Goal: Complete application form

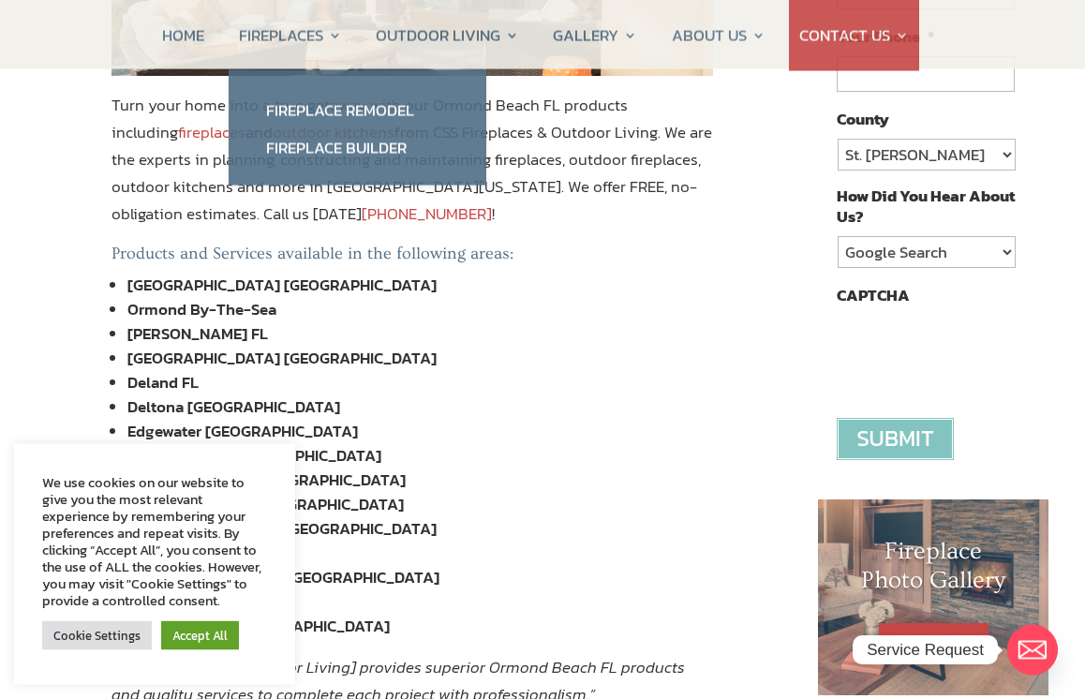
scroll to position [459, 0]
click at [381, 112] on link "Fireplace Remodel" at bounding box center [357, 110] width 220 height 37
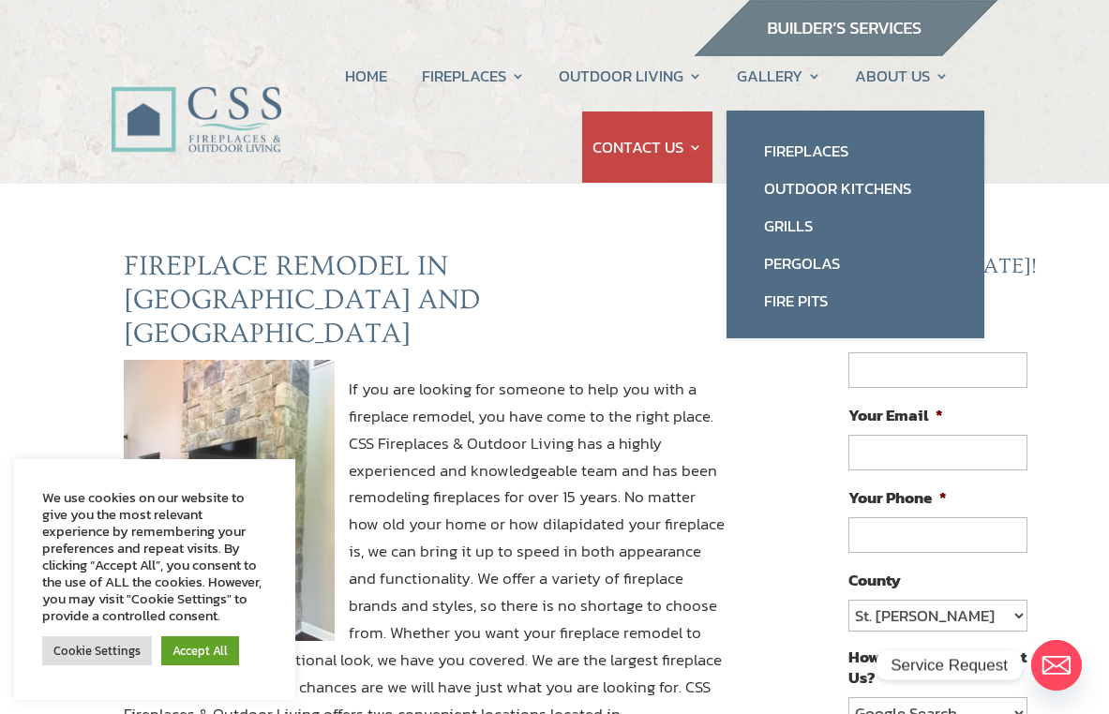
click at [816, 162] on link "Fireplaces" at bounding box center [855, 150] width 220 height 37
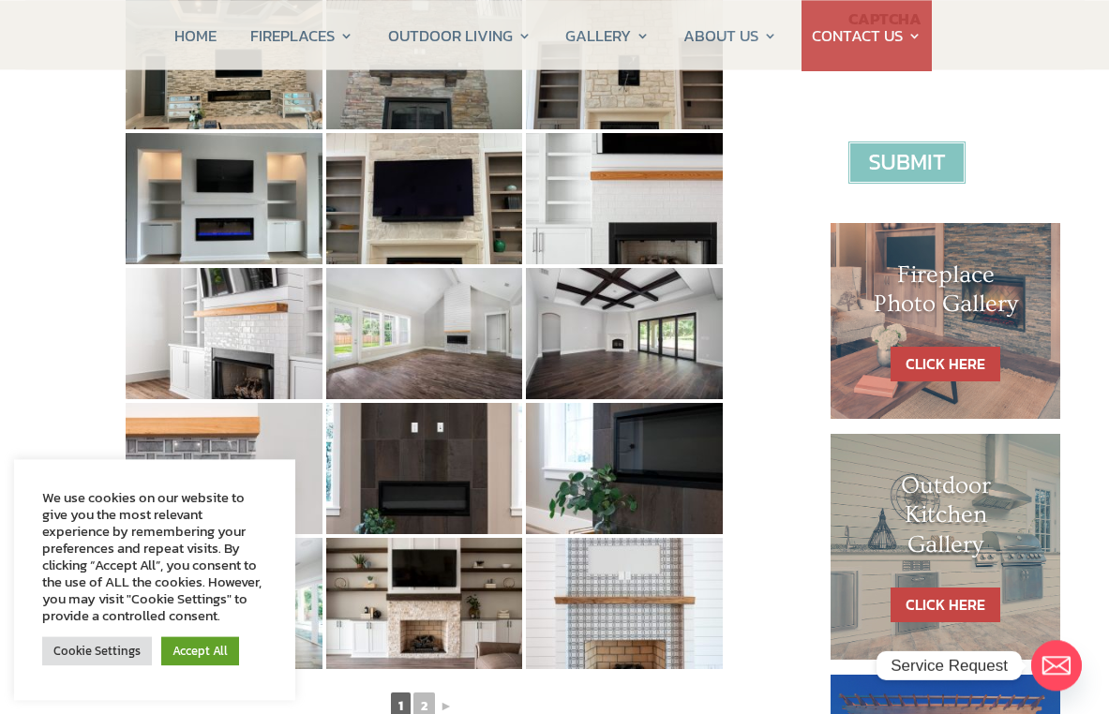
scroll to position [736, 0]
click at [241, 211] on img at bounding box center [224, 198] width 197 height 131
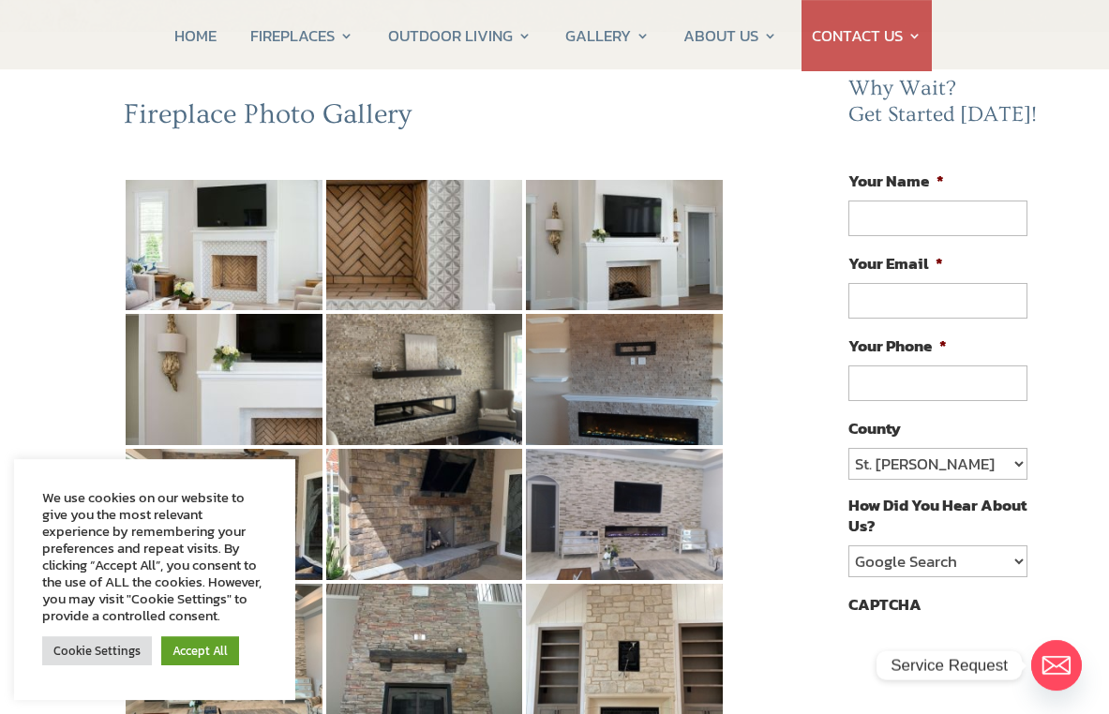
scroll to position [142, 0]
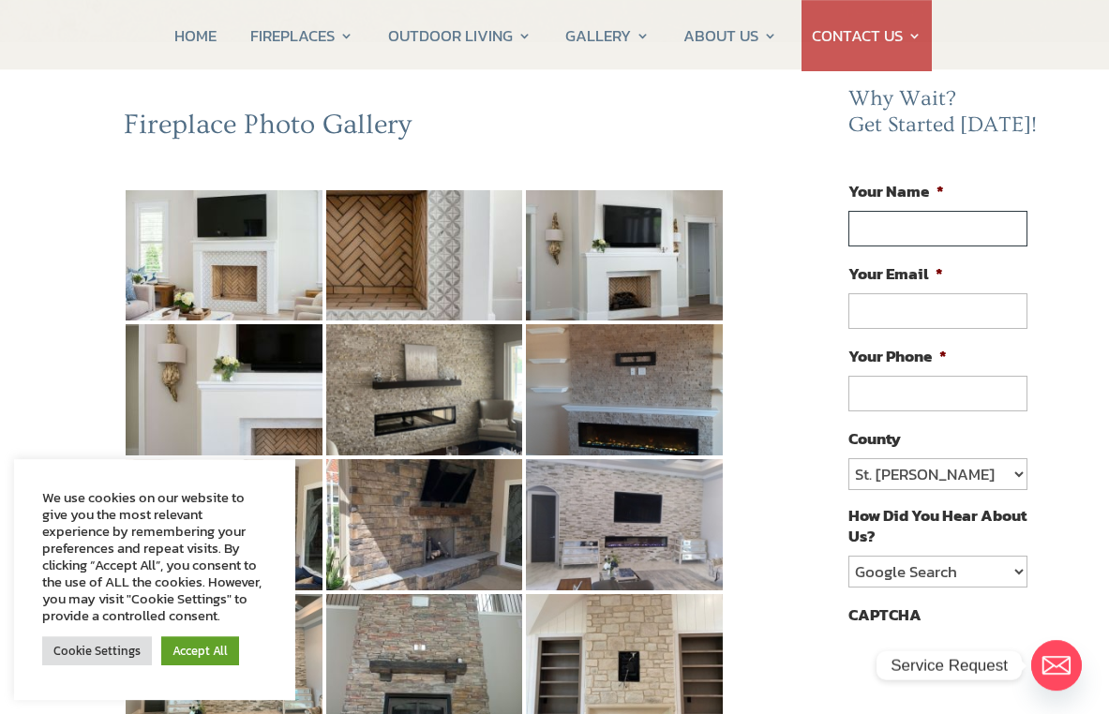
click at [966, 226] on input "Your Name *" at bounding box center [937, 229] width 178 height 36
type input "M"
click at [944, 315] on input "Your Email *" at bounding box center [937, 311] width 178 height 36
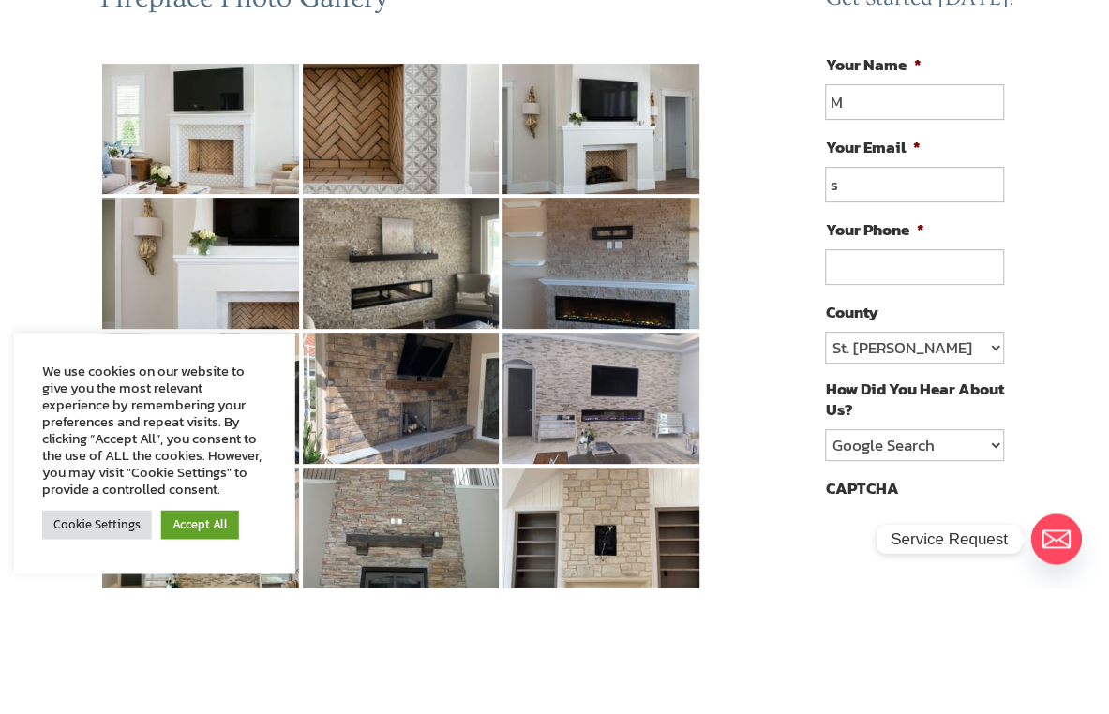
type input "s"
click at [895, 211] on input "M" at bounding box center [914, 229] width 178 height 36
type input "[PERSON_NAME]"
click at [949, 293] on input "s" at bounding box center [914, 311] width 178 height 36
type input "[EMAIL_ADDRESS][DOMAIN_NAME]"
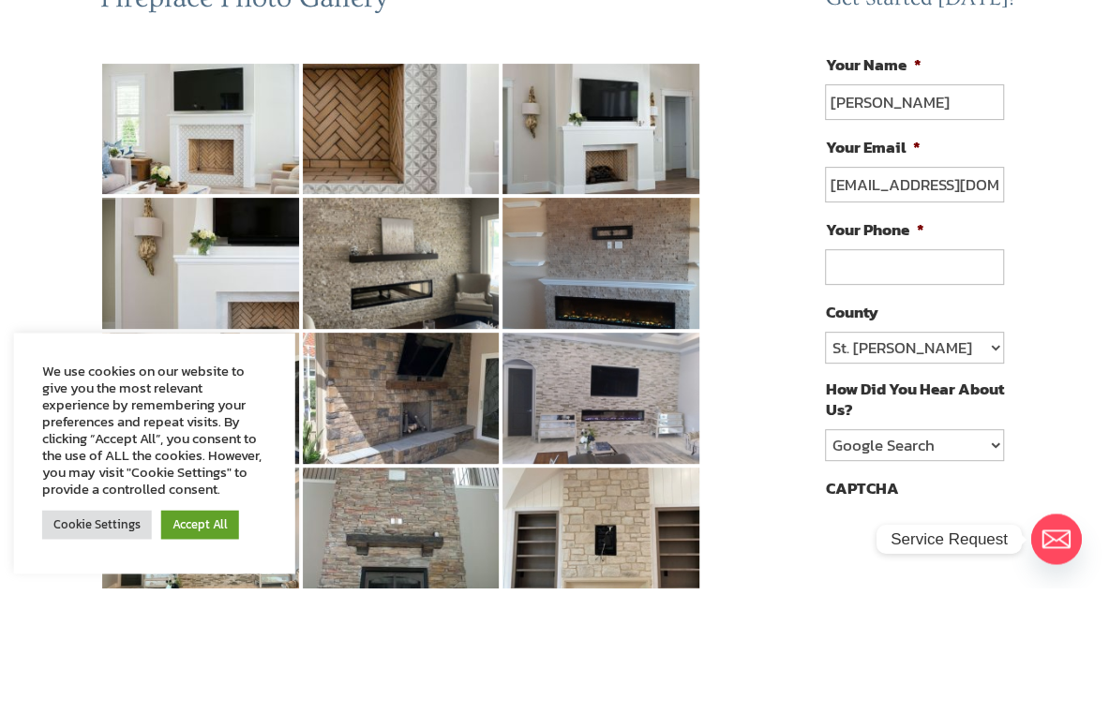
click at [953, 376] on input "Your Phone *" at bounding box center [914, 394] width 178 height 36
type input "[PHONE_NUMBER]"
click at [965, 458] on select "St. [PERSON_NAME] Volusia Flagler [PERSON_NAME] Nassau Other" at bounding box center [914, 474] width 178 height 32
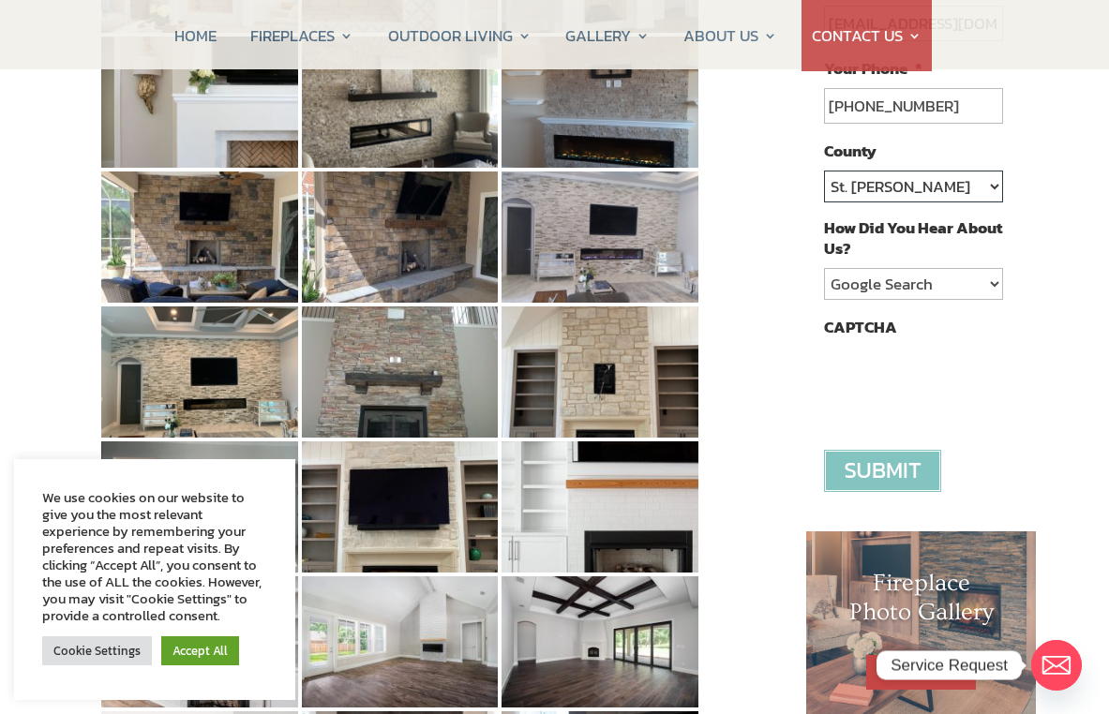
select select "Flagler"
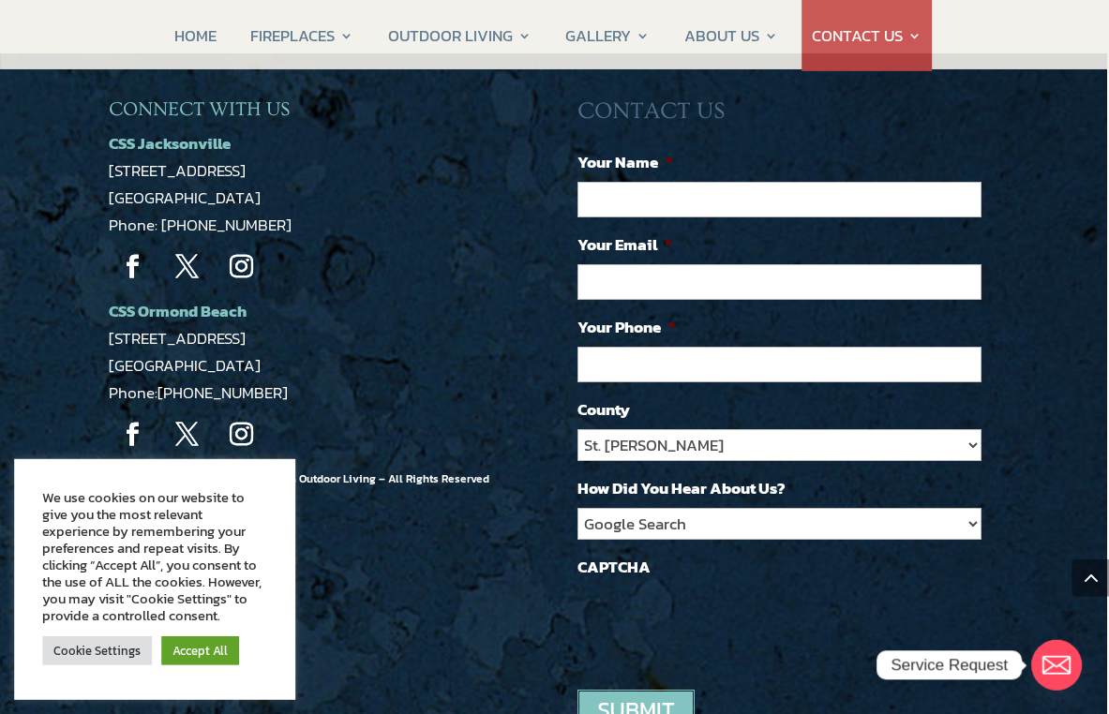
scroll to position [1622, 2]
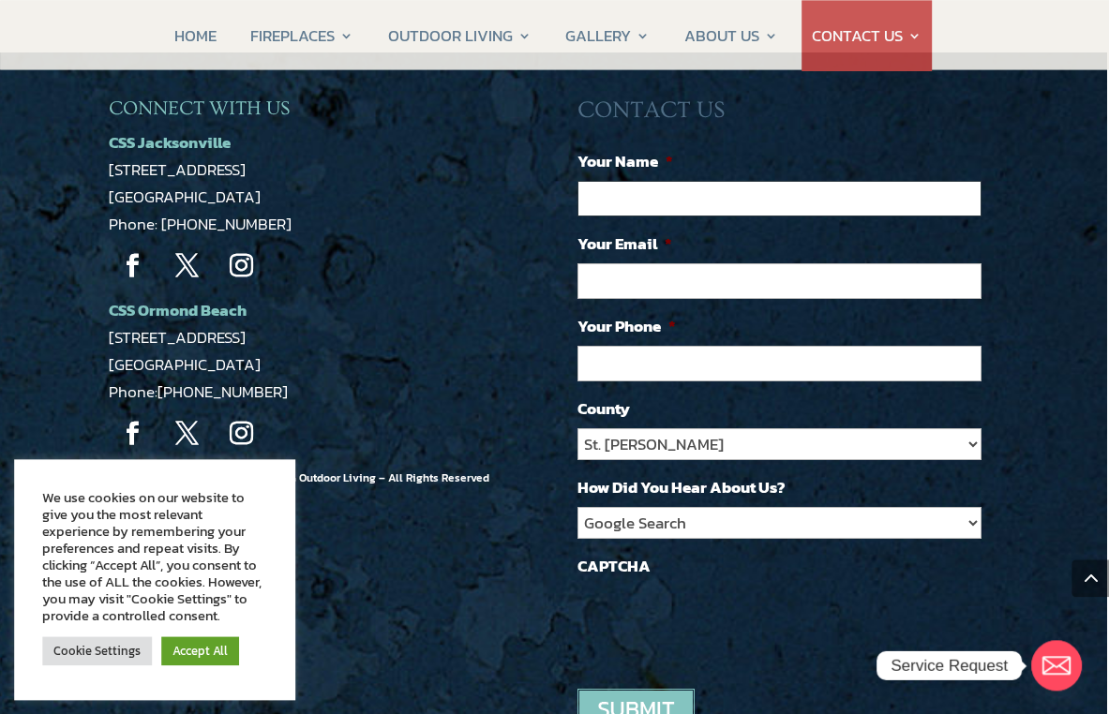
click at [902, 199] on input "Your Name *" at bounding box center [779, 199] width 404 height 36
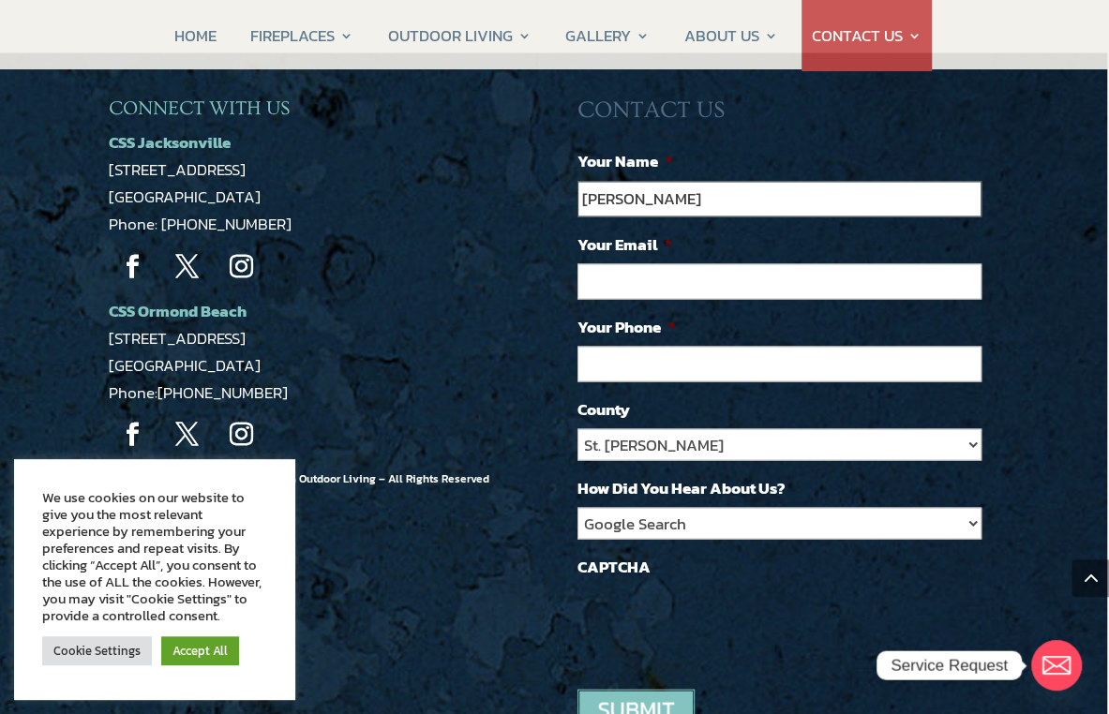
type input "[PERSON_NAME]"
click at [815, 263] on input "Your Email *" at bounding box center [779, 281] width 404 height 36
type input "[EMAIL_ADDRESS][DOMAIN_NAME]"
click at [843, 346] on input "Your Phone *" at bounding box center [779, 364] width 404 height 36
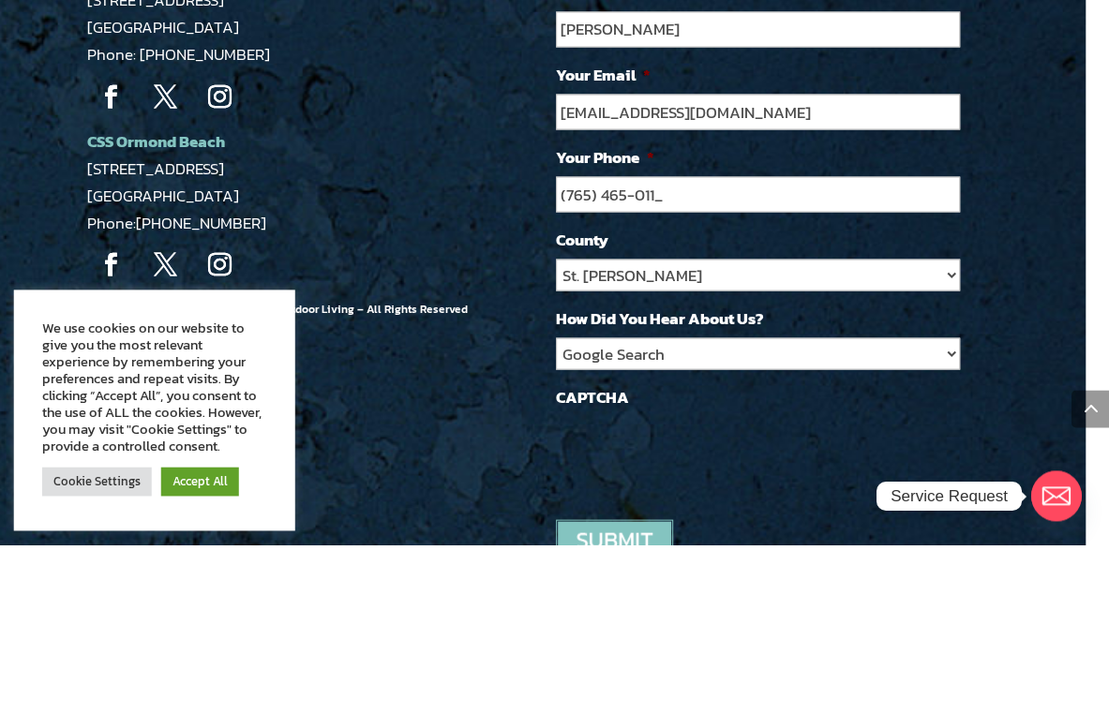
type input "[PHONE_NUMBER]"
click at [951, 428] on select "St. [PERSON_NAME] Volusia Flagler [PERSON_NAME] Nassau Other" at bounding box center [758, 444] width 404 height 32
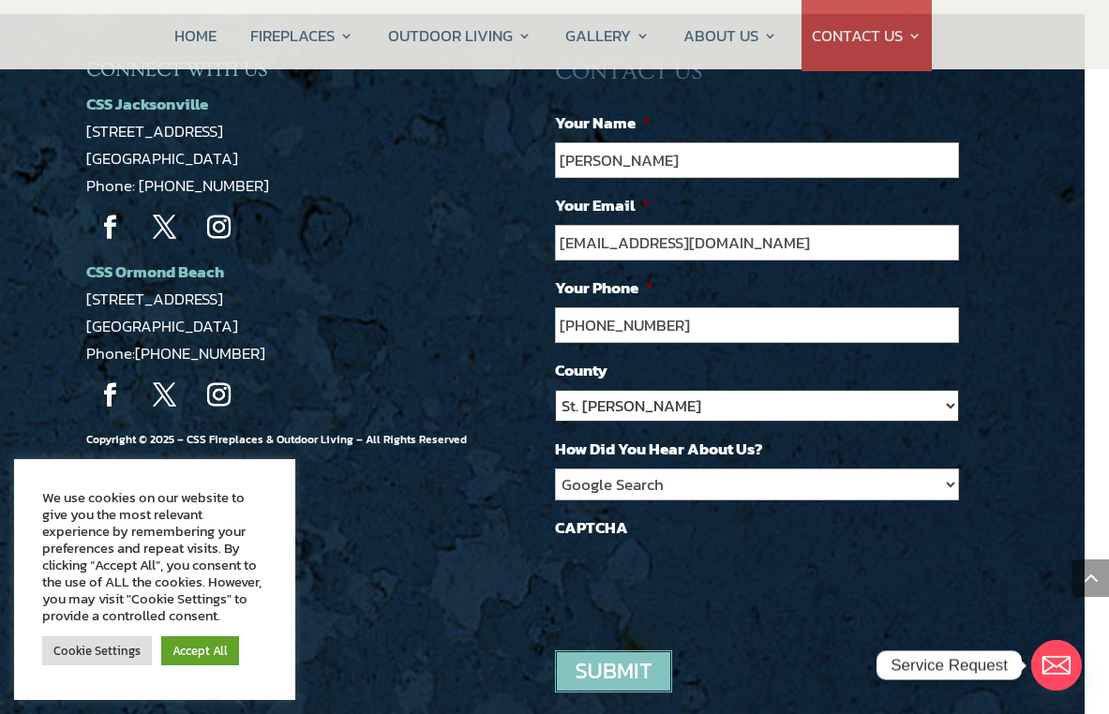
select select "Flagler"
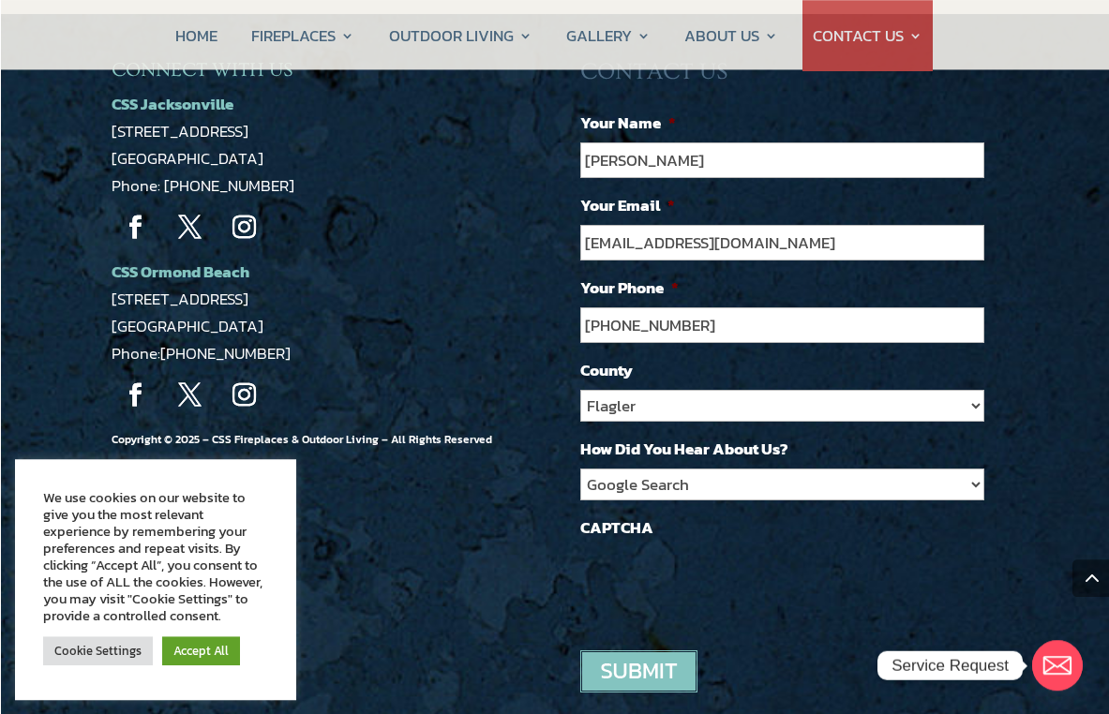
scroll to position [1661, 0]
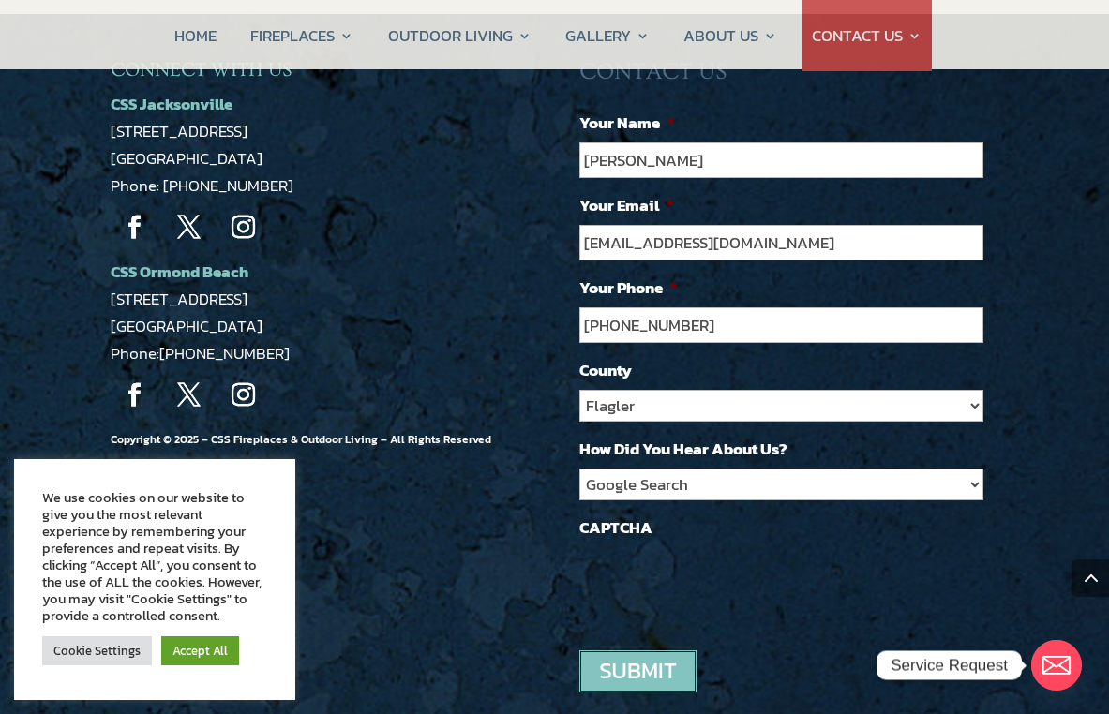
click at [638, 655] on input "image" at bounding box center [637, 671] width 117 height 42
